Goal: Task Accomplishment & Management: Use online tool/utility

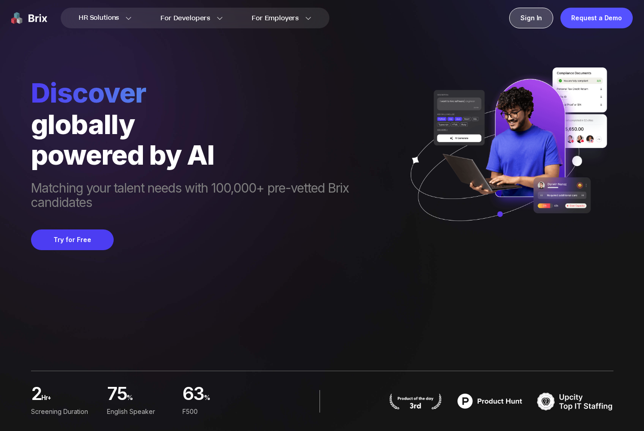
click at [536, 17] on div "Sign In" at bounding box center [531, 18] width 44 height 21
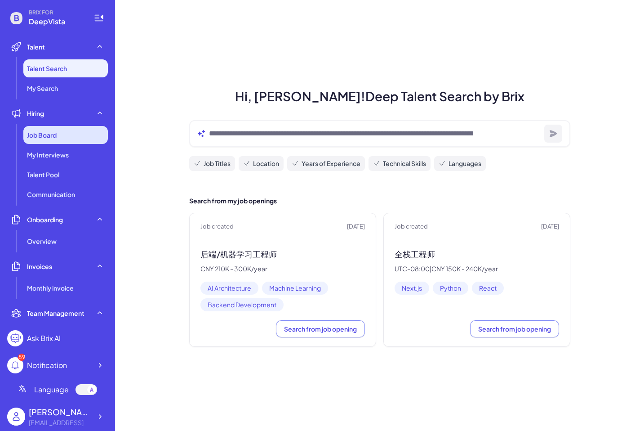
click at [61, 136] on div "Job Board" at bounding box center [65, 135] width 85 height 18
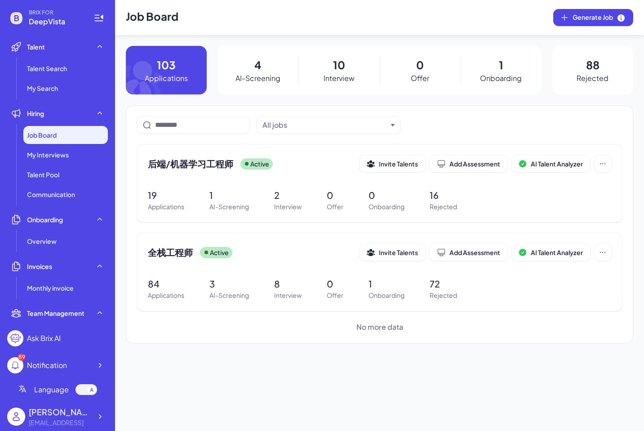
click at [136, 179] on div "All jobs 后端/机器学习工程师 Active Invite Talents Add Assessment AI Talent Analyzer 19 …" at bounding box center [380, 224] width 508 height 238
click at [258, 65] on p "4" at bounding box center [257, 65] width 7 height 16
click at [173, 248] on span "全栈工程师" at bounding box center [170, 252] width 45 height 13
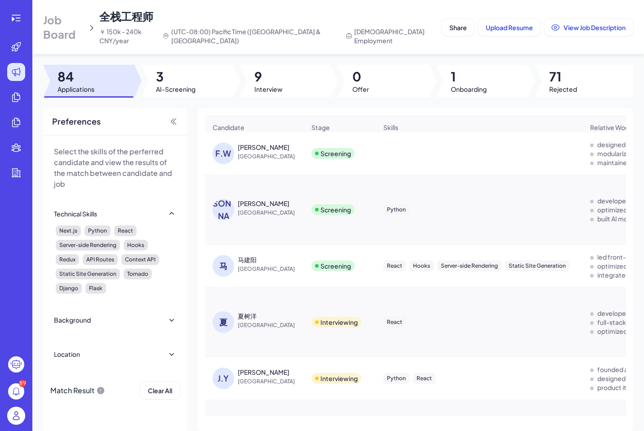
click at [251, 152] on span "[GEOGRAPHIC_DATA]" at bounding box center [271, 156] width 67 height 9
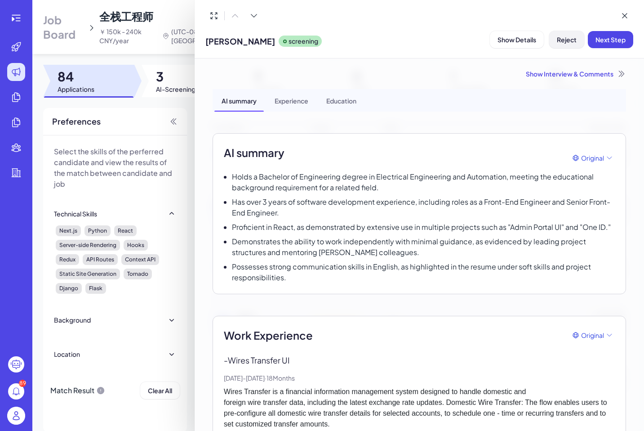
click at [562, 36] on span "Reject" at bounding box center [567, 40] width 20 height 8
click at [621, 13] on icon at bounding box center [625, 15] width 9 height 9
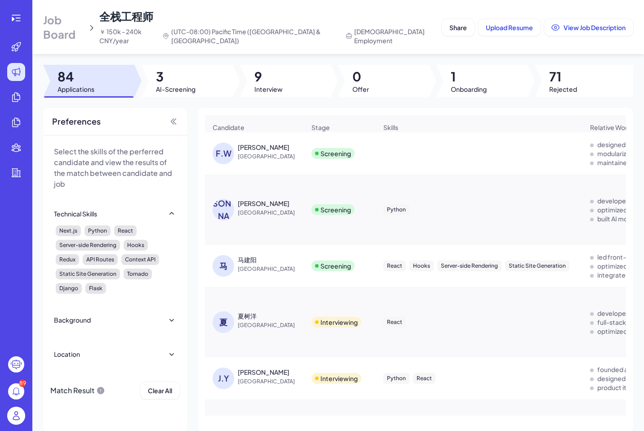
click at [268, 143] on div "Fang Wang" at bounding box center [264, 147] width 52 height 9
click at [259, 143] on div "[PERSON_NAME]" at bounding box center [264, 147] width 52 height 9
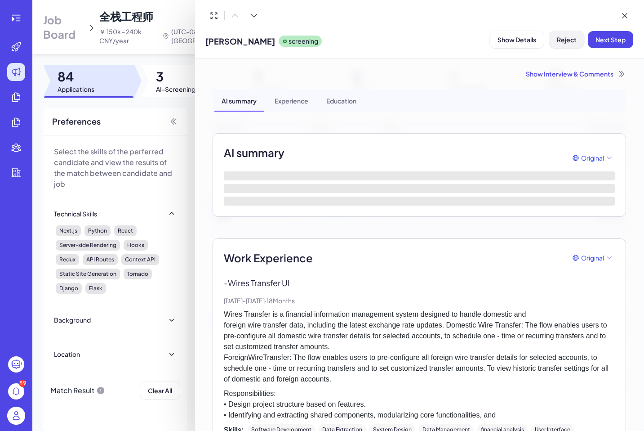
click at [569, 41] on span "Reject" at bounding box center [567, 40] width 20 height 8
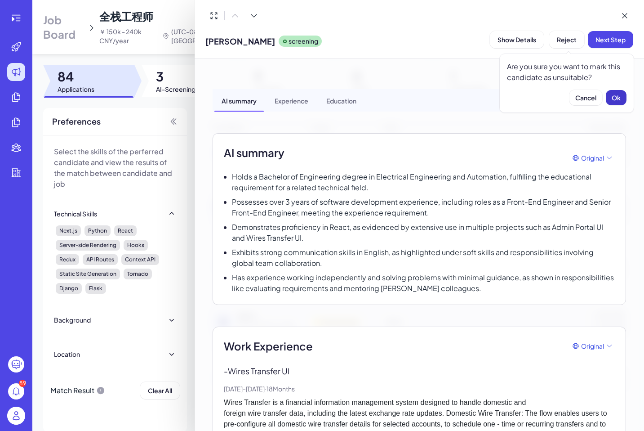
click at [618, 97] on span "Ok" at bounding box center [616, 98] width 9 height 8
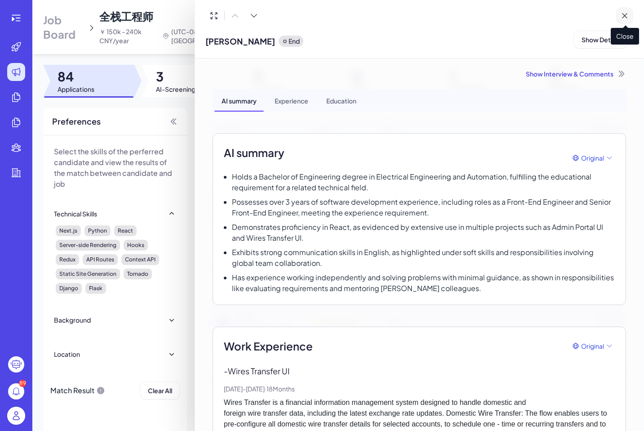
click at [622, 9] on button at bounding box center [624, 15] width 17 height 17
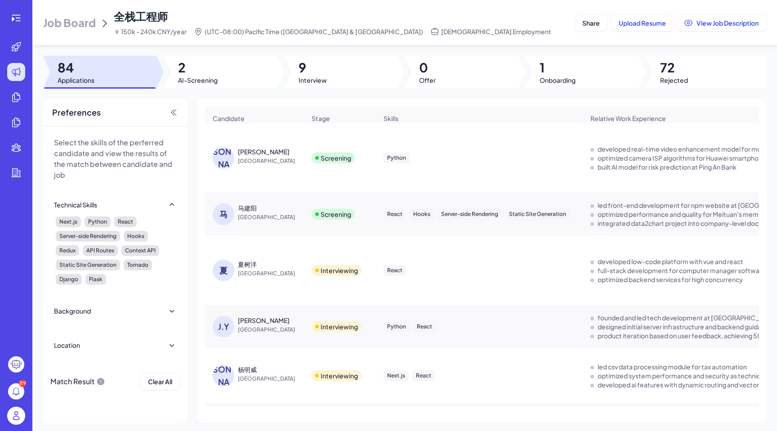
click at [247, 205] on div "马建阳" at bounding box center [247, 207] width 19 height 9
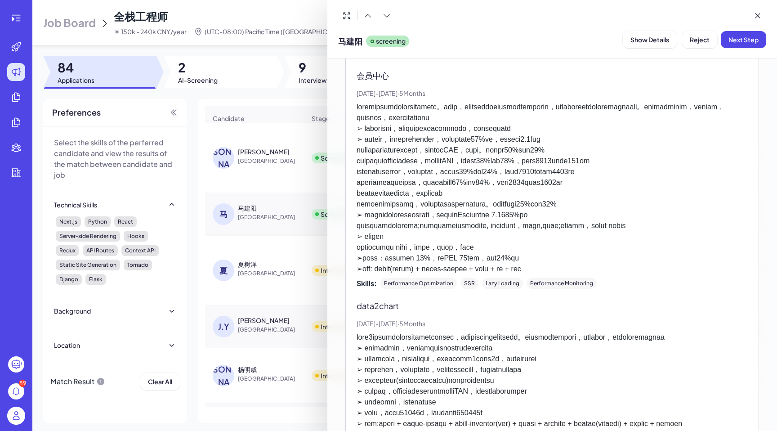
scroll to position [1056, 0]
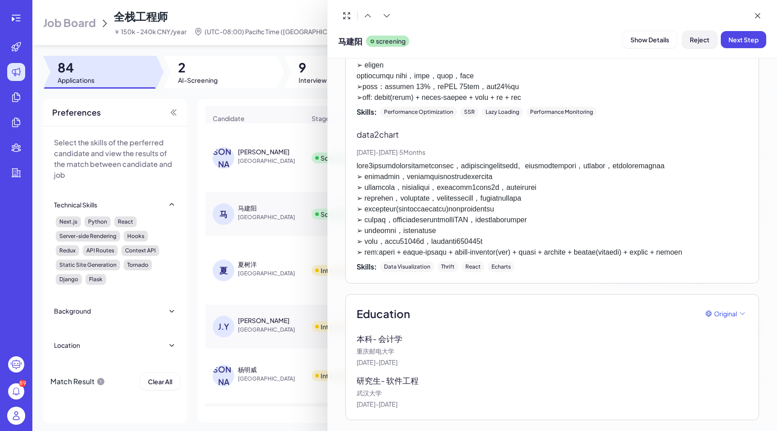
click at [644, 41] on span "Reject" at bounding box center [700, 40] width 20 height 8
click at [644, 100] on span "Ok" at bounding box center [749, 98] width 9 height 8
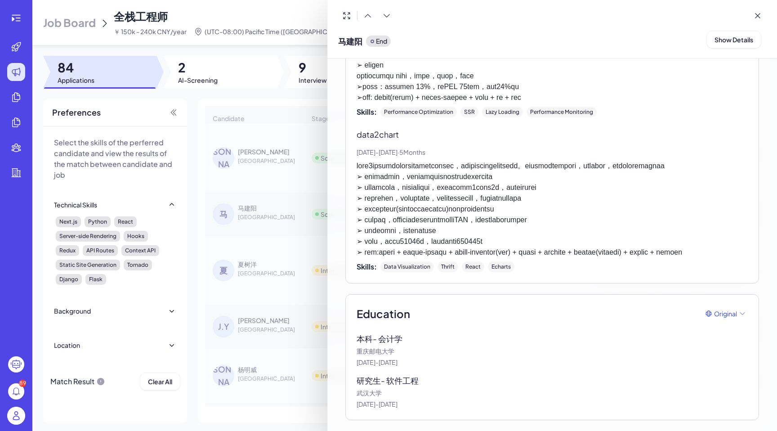
click at [281, 96] on div at bounding box center [388, 215] width 777 height 431
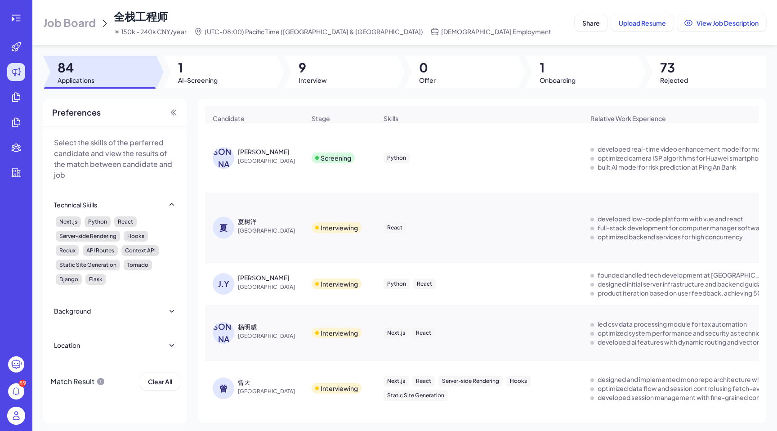
click at [254, 151] on div "[PERSON_NAME]" at bounding box center [264, 151] width 52 height 9
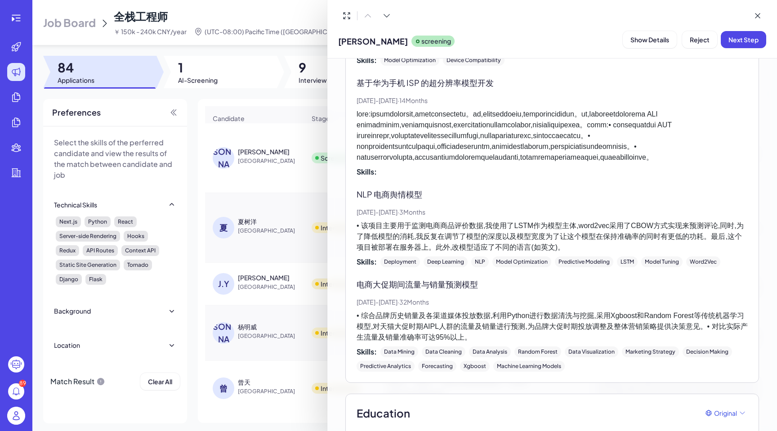
scroll to position [1146, 0]
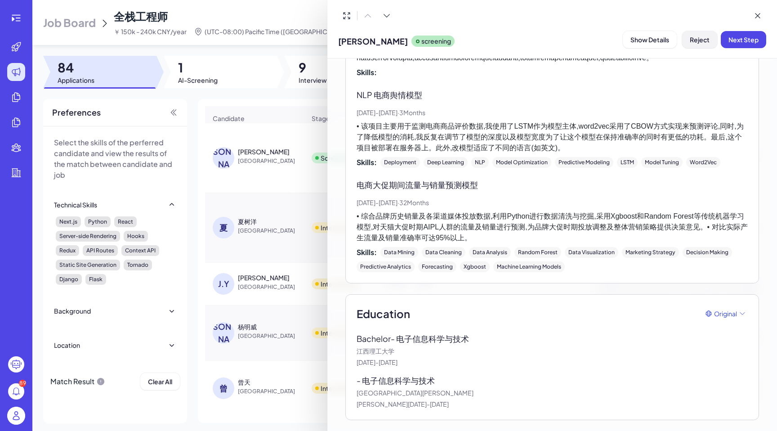
click at [644, 35] on button "Reject" at bounding box center [699, 39] width 35 height 17
click at [644, 103] on button "Ok" at bounding box center [749, 97] width 21 height 15
click at [254, 83] on div at bounding box center [388, 215] width 777 height 431
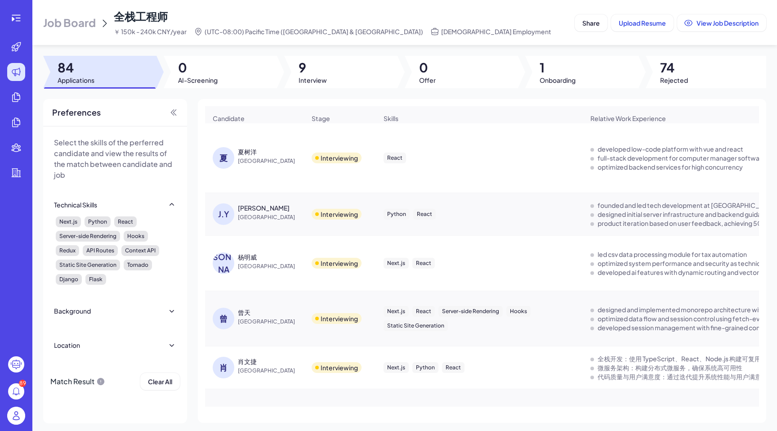
click at [76, 24] on span "Job Board" at bounding box center [69, 22] width 53 height 14
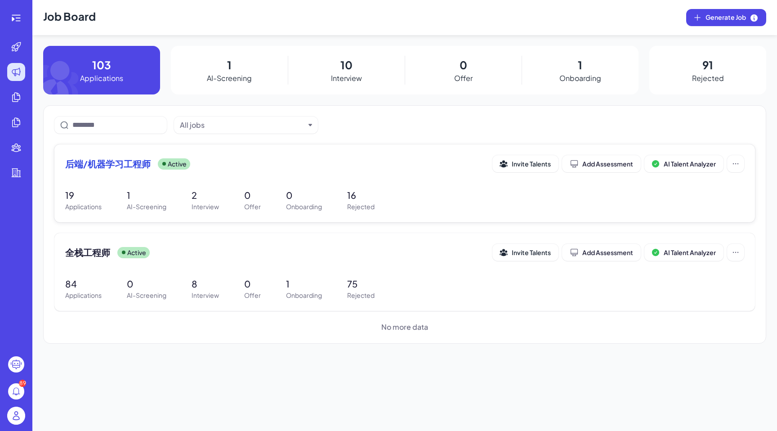
click at [129, 159] on span "后端/机器学习工程师" at bounding box center [107, 163] width 85 height 13
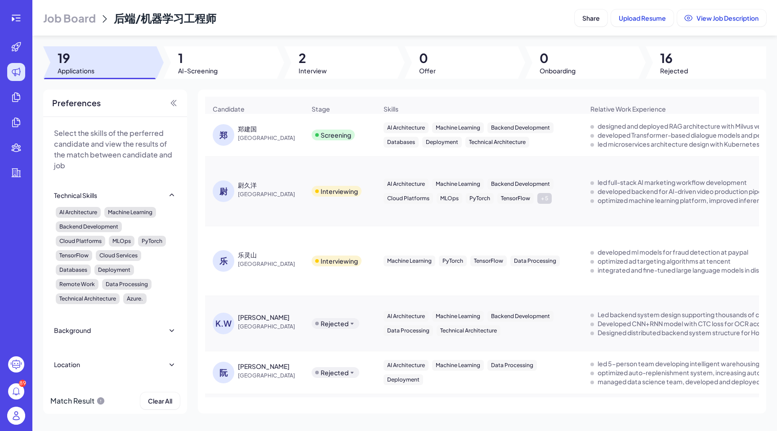
click at [251, 130] on div "郑建国" at bounding box center [247, 128] width 19 height 9
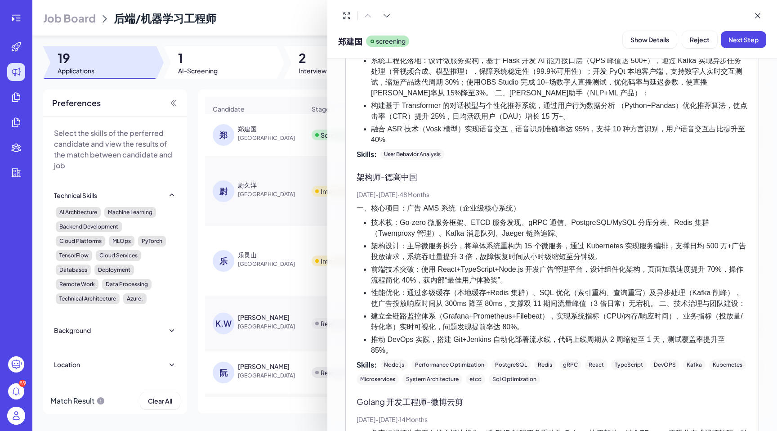
scroll to position [388, 0]
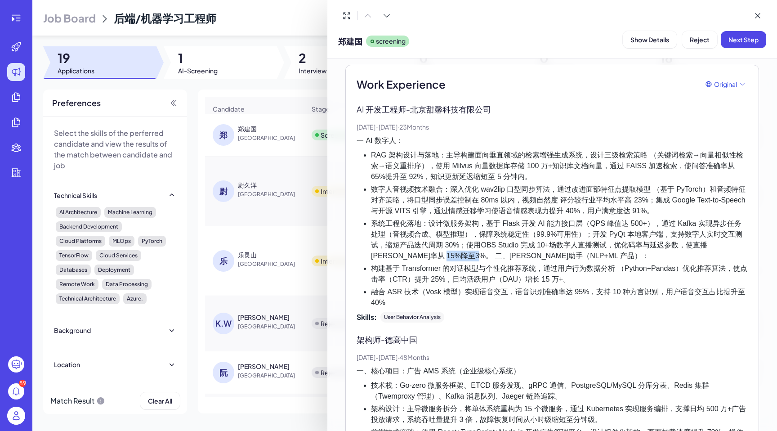
drag, startPoint x: 413, startPoint y: 256, endPoint x: 456, endPoint y: 255, distance: 42.7
click at [456, 255] on li "系统工程化落地：设计微服务架构，基于 Flask 开发 AI 能力接口层（QPS 峰值达 500+），通过 Kafka 实现异步任务处理（音视频合成、模型推理…" at bounding box center [559, 239] width 377 height 43
copy li "甜馨智能助手"
drag, startPoint x: 431, startPoint y: 108, endPoint x: 463, endPoint y: 110, distance: 31.5
click at [463, 110] on p "AI 开发工程师 - 北京甜馨科技有限公司" at bounding box center [552, 109] width 391 height 12
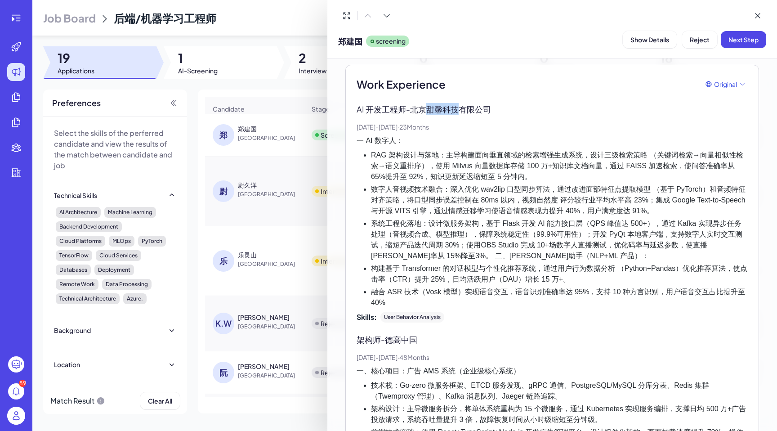
copy p "甜馨科技"
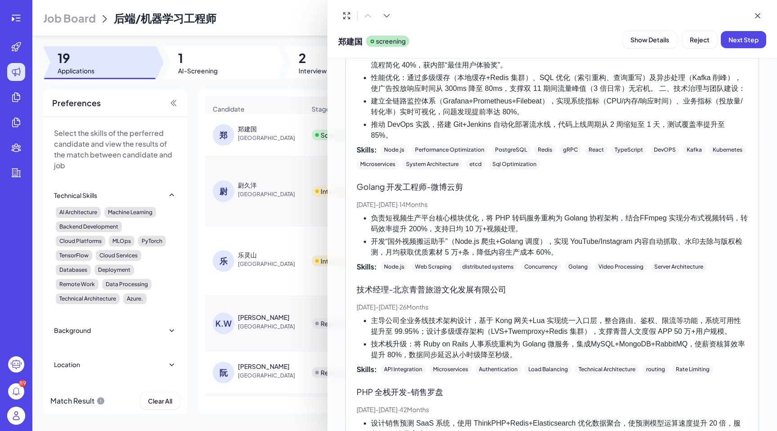
scroll to position [766, 0]
drag, startPoint x: 434, startPoint y: 186, endPoint x: 469, endPoint y: 186, distance: 34.6
click at [469, 186] on p "Golang 开发工程师 - 微博云剪" at bounding box center [552, 186] width 391 height 12
copy p "微博云剪"
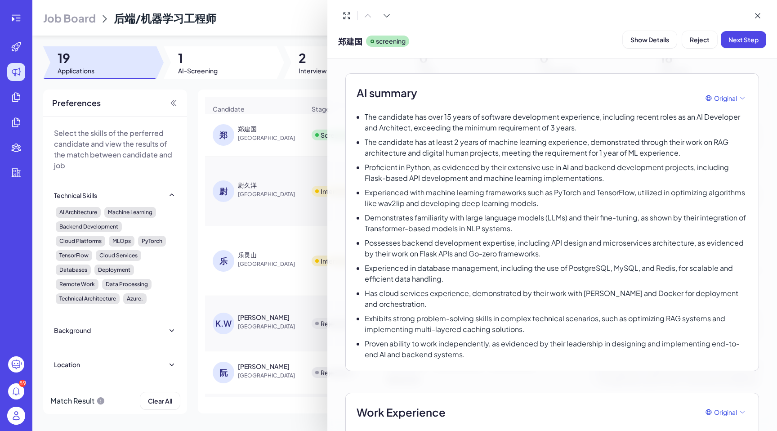
scroll to position [0, 0]
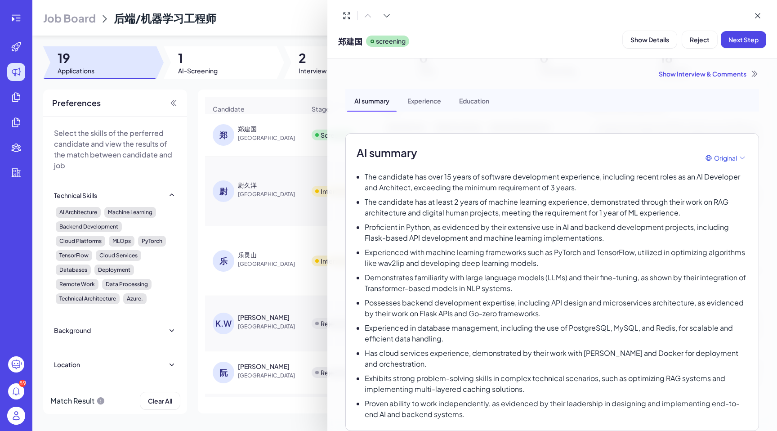
click at [436, 102] on div "Experience" at bounding box center [424, 100] width 48 height 22
drag, startPoint x: 362, startPoint y: 41, endPoint x: 335, endPoint y: 41, distance: 26.5
click at [335, 41] on div "郑建国 screening Show Details Reject Next Step" at bounding box center [552, 29] width 450 height 58
copy span "郑建国"
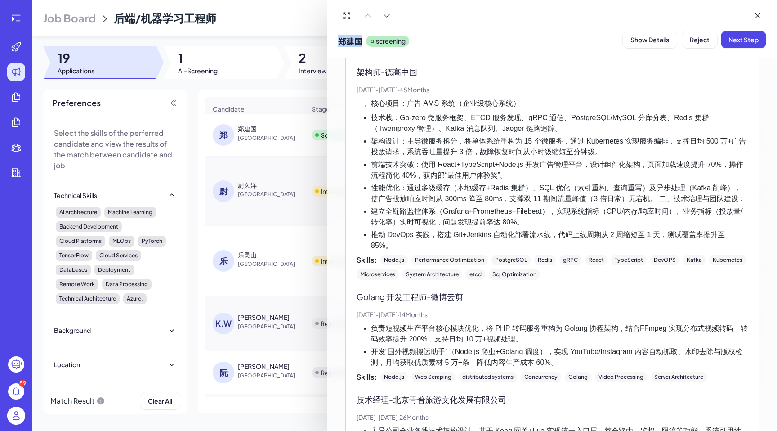
scroll to position [653, 0]
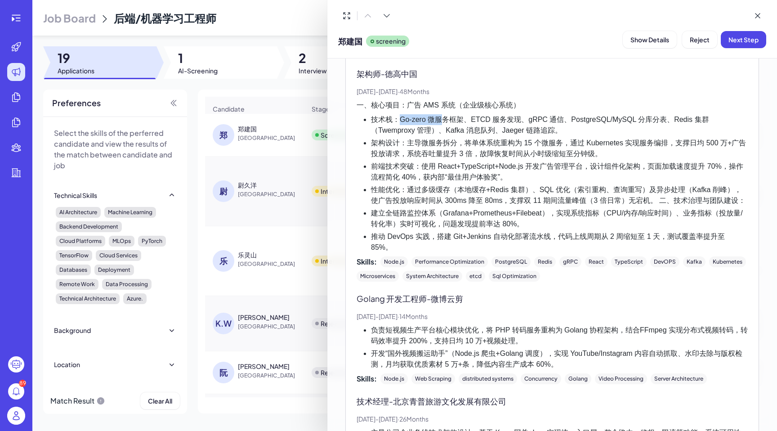
drag, startPoint x: 401, startPoint y: 117, endPoint x: 441, endPoint y: 124, distance: 40.1
click at [441, 124] on li "技术栈：Go-zero 微服务框架、ETCD 服务发现、gRPC 通信、PostgreSQL/MySQL 分库分表、Redis 集群（Twemproxy 管理…" at bounding box center [559, 125] width 377 height 22
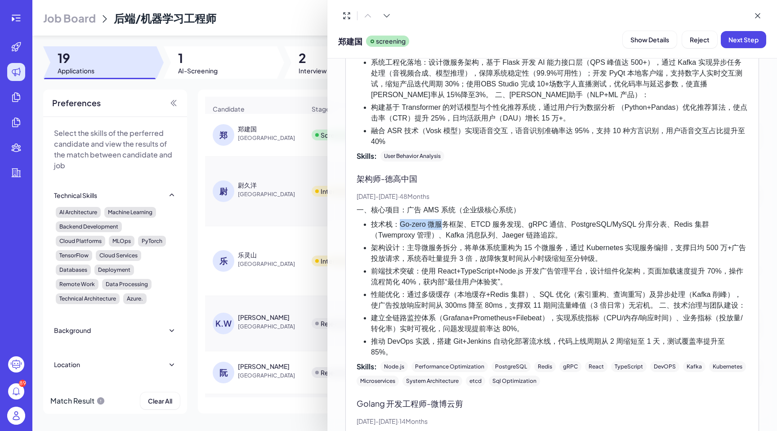
scroll to position [548, 0]
drag, startPoint x: 388, startPoint y: 178, endPoint x: 440, endPoint y: 180, distance: 52.2
click at [440, 180] on p "架构师 - 德高中国" at bounding box center [552, 179] width 391 height 12
copy p "德高中国"
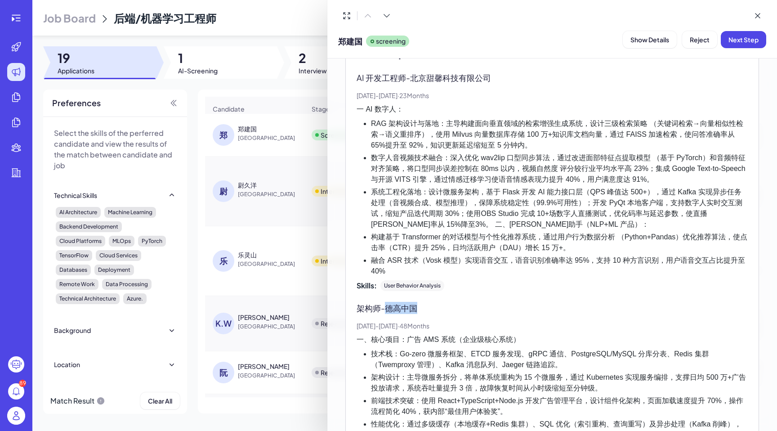
scroll to position [418, 0]
click at [214, 200] on div at bounding box center [388, 215] width 777 height 431
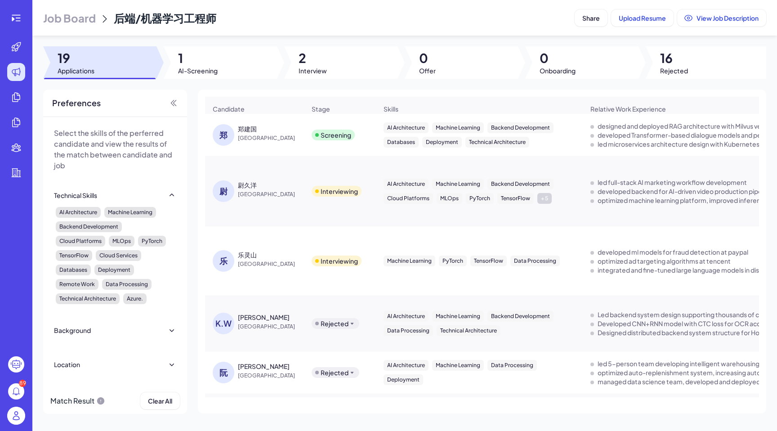
click at [246, 182] on div "尉久洋" at bounding box center [247, 184] width 19 height 9
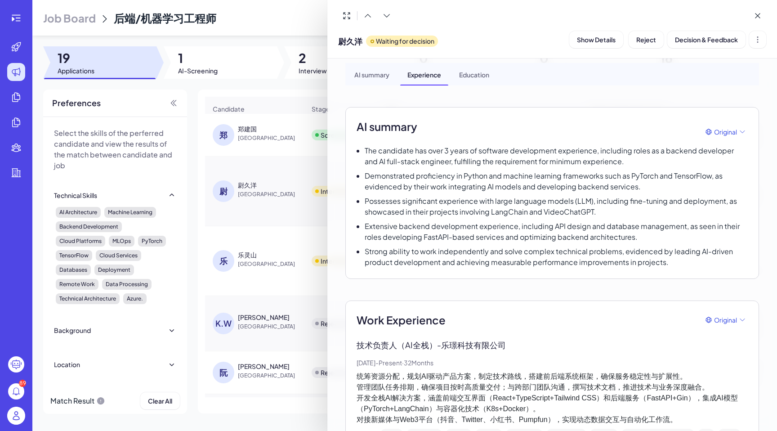
scroll to position [0, 0]
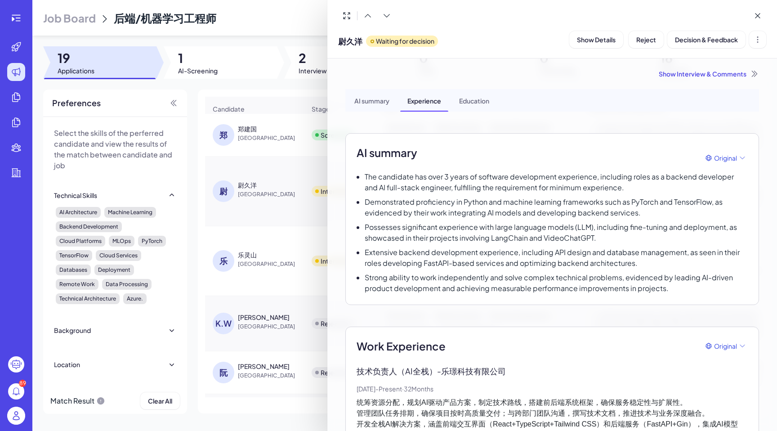
click at [272, 228] on div at bounding box center [388, 215] width 777 height 431
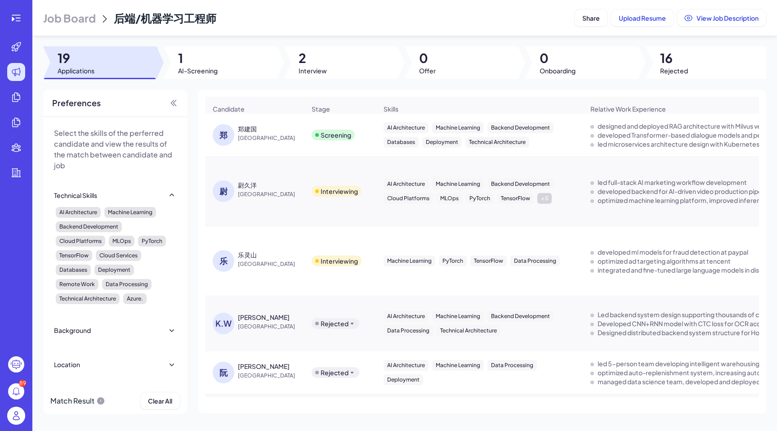
click at [252, 248] on div "乐 乐灵山 China" at bounding box center [254, 261] width 98 height 36
click at [246, 255] on div "乐灵山" at bounding box center [247, 254] width 19 height 9
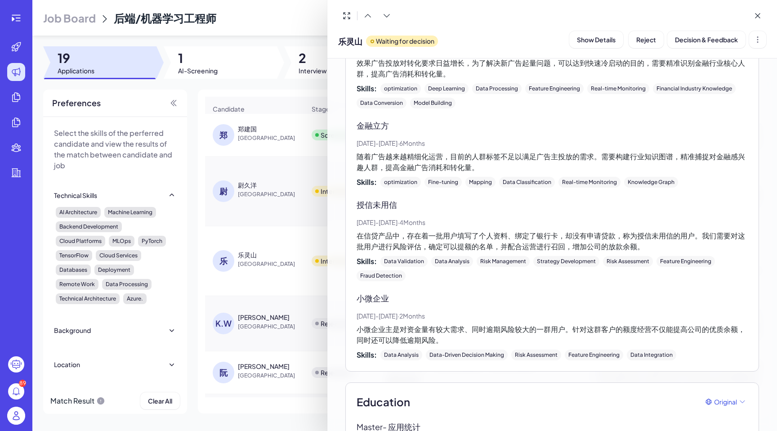
scroll to position [1122, 0]
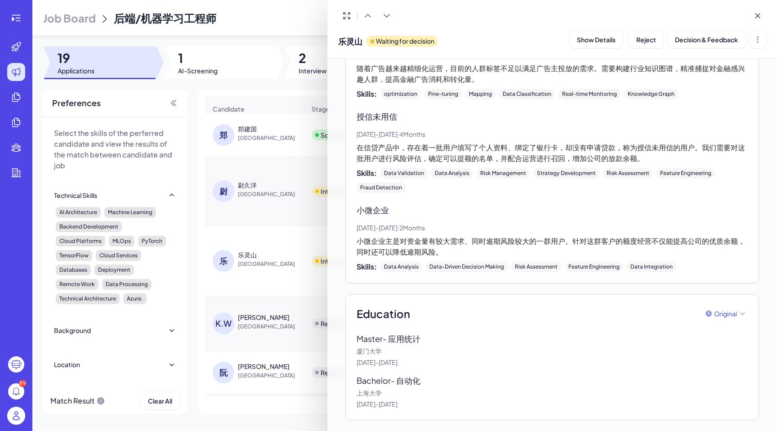
click at [239, 136] on div at bounding box center [388, 215] width 777 height 431
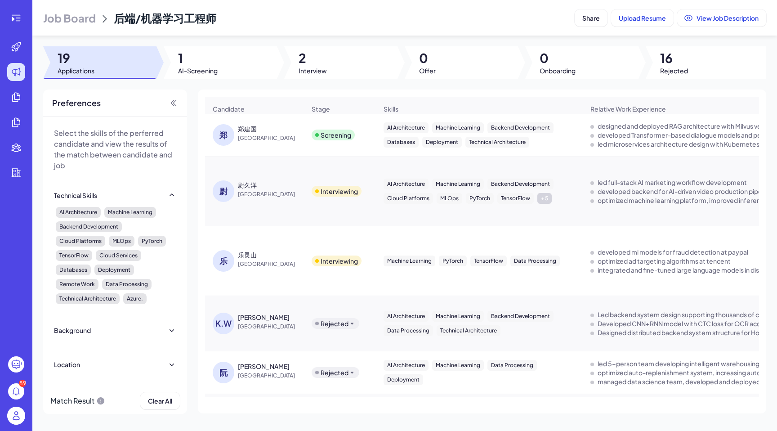
click at [241, 133] on div "郑建国" at bounding box center [247, 128] width 19 height 9
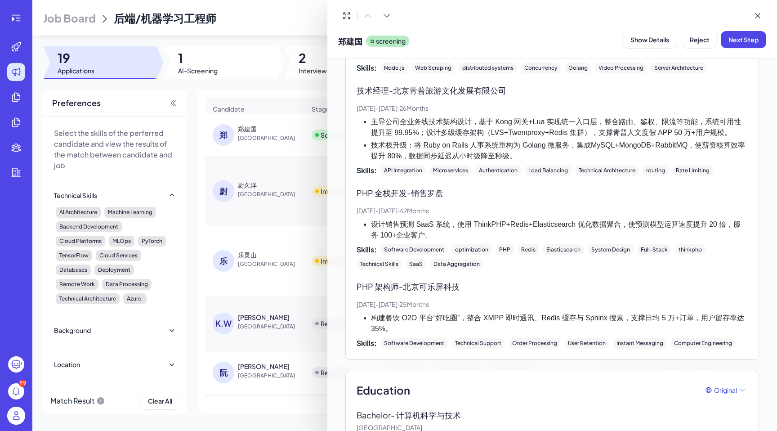
scroll to position [999, 0]
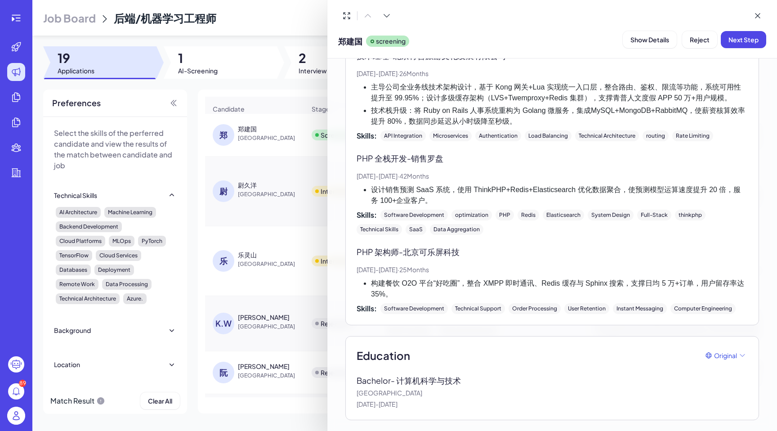
click at [263, 171] on div at bounding box center [388, 215] width 777 height 431
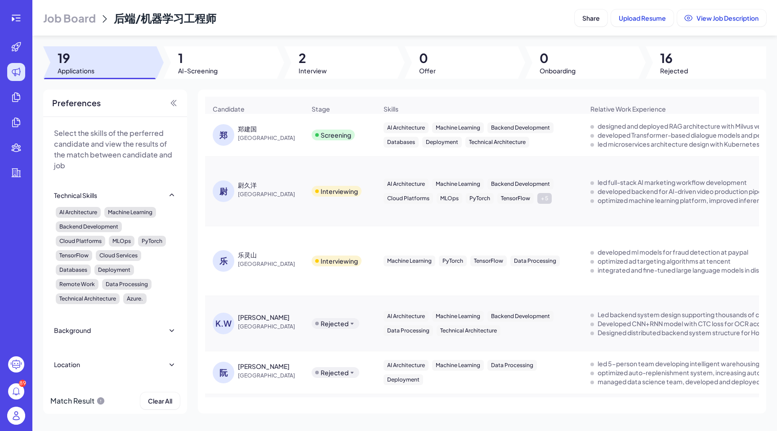
click at [250, 187] on div "尉久洋" at bounding box center [247, 184] width 19 height 9
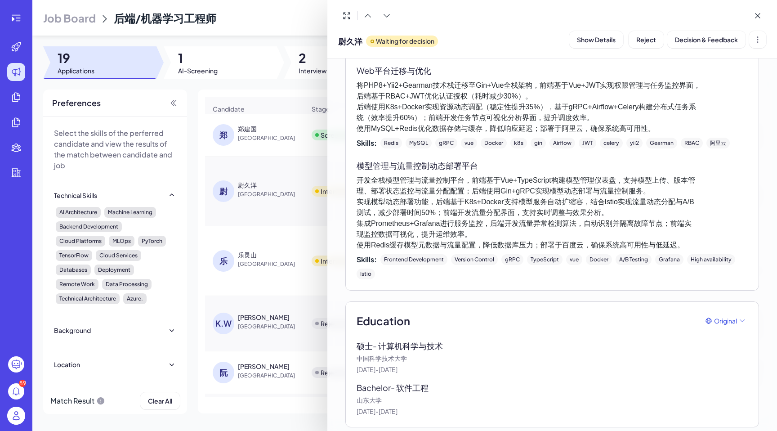
scroll to position [1358, 0]
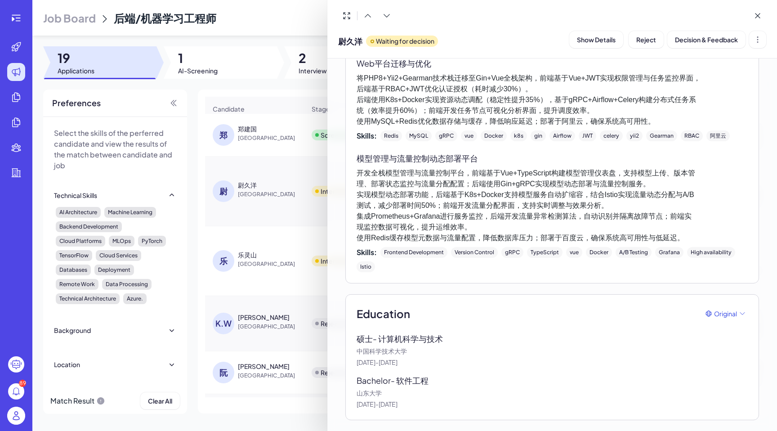
click at [267, 192] on div at bounding box center [388, 215] width 777 height 431
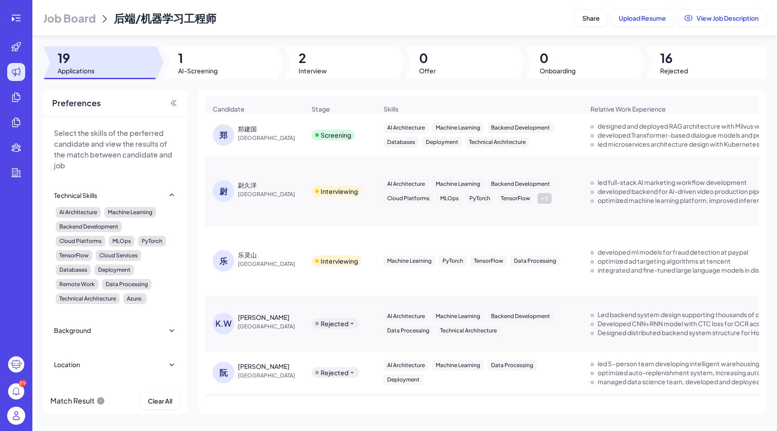
click at [254, 180] on div "尉 尉久洋 China" at bounding box center [254, 191] width 98 height 36
click at [253, 184] on div "尉久洋" at bounding box center [247, 184] width 19 height 9
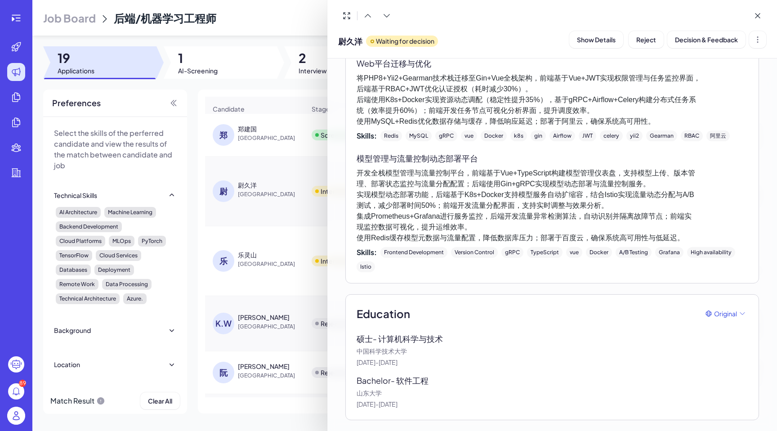
click at [300, 210] on div at bounding box center [388, 215] width 777 height 431
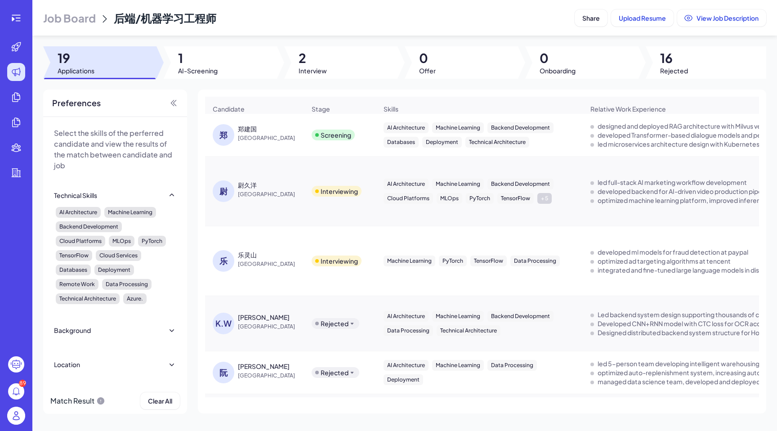
click at [240, 258] on div "乐灵山" at bounding box center [247, 254] width 19 height 9
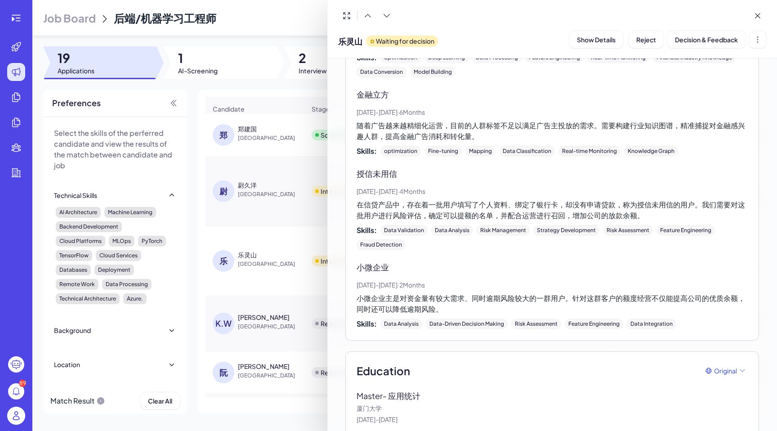
scroll to position [1122, 0]
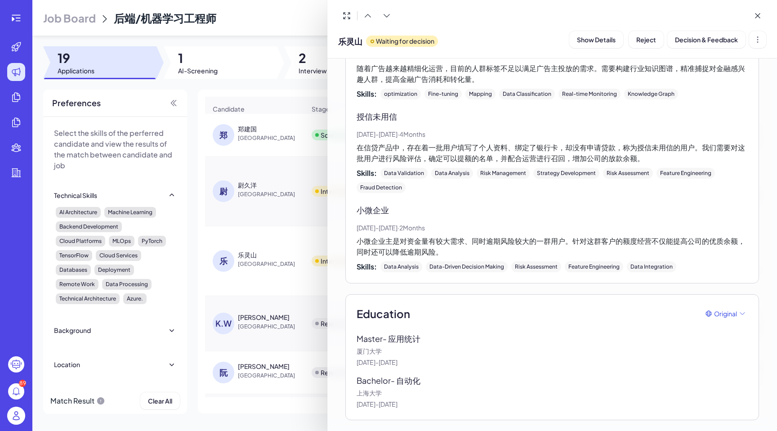
click at [18, 45] on div at bounding box center [388, 215] width 777 height 431
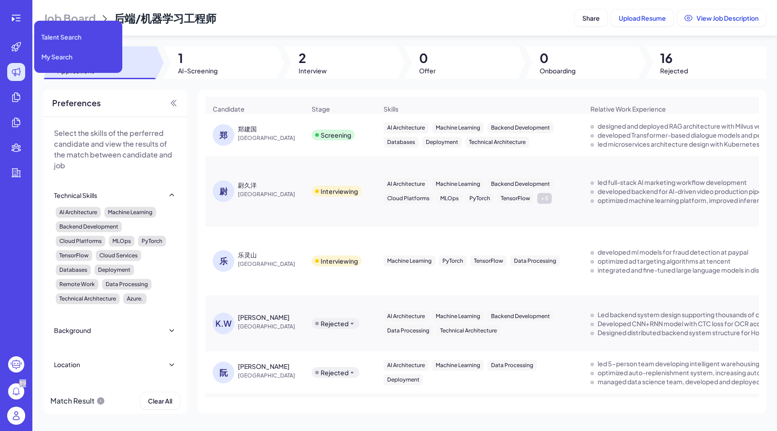
click at [18, 45] on icon at bounding box center [16, 46] width 11 height 11
click at [49, 37] on span "Talent Search" at bounding box center [61, 36] width 40 height 9
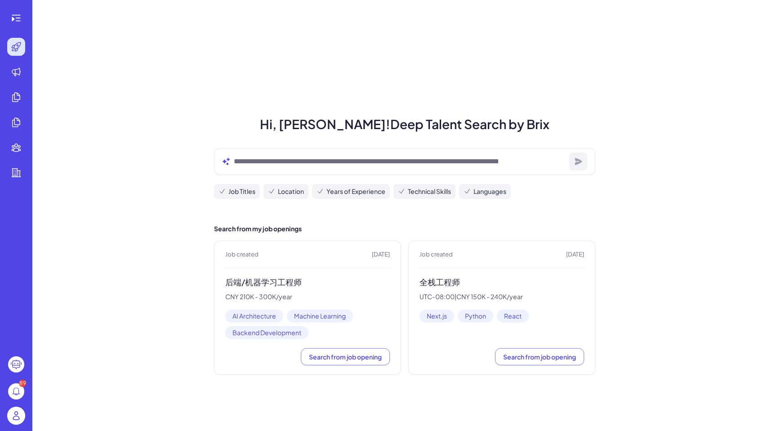
click at [295, 191] on span "Location" at bounding box center [291, 191] width 26 height 9
click at [301, 169] on div at bounding box center [404, 161] width 381 height 27
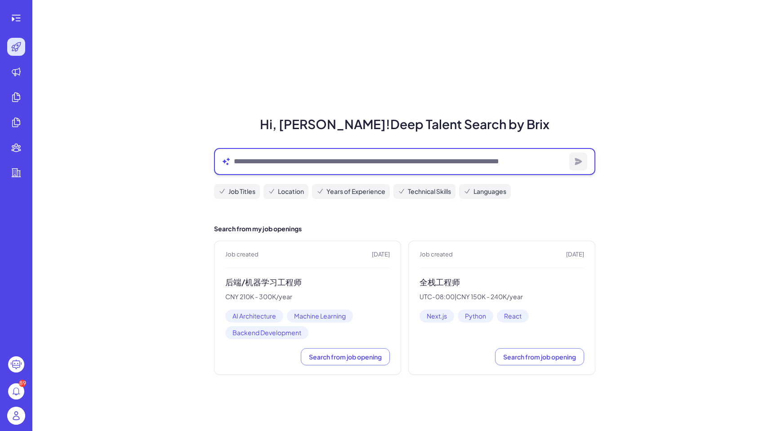
click at [306, 162] on textarea at bounding box center [400, 161] width 332 height 11
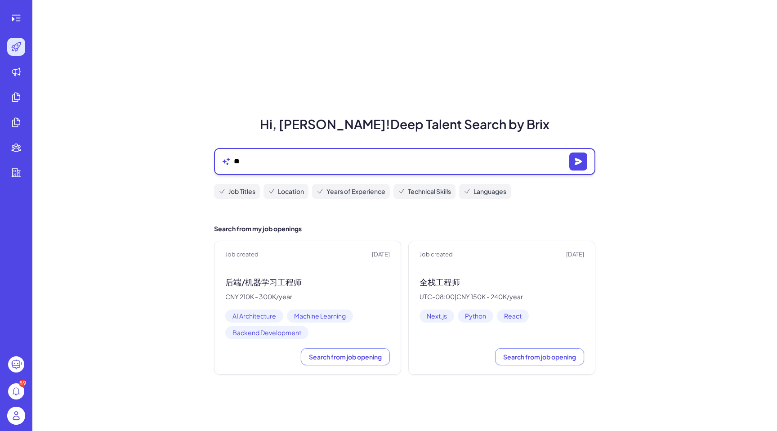
type textarea "*"
type textarea "**********"
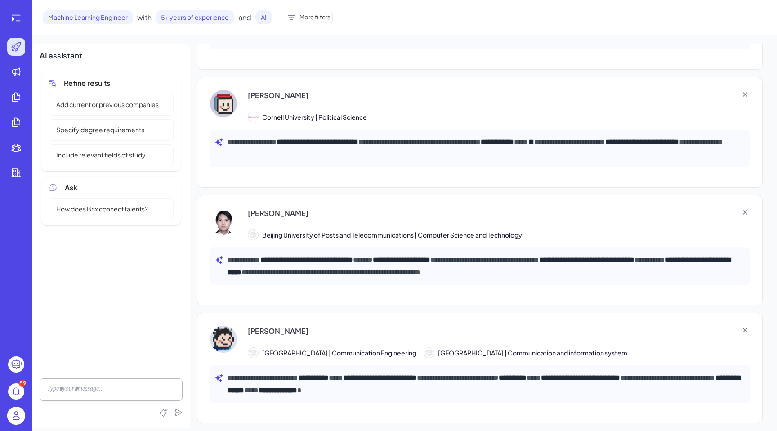
scroll to position [944, 0]
